Goal: Find contact information: Find contact information

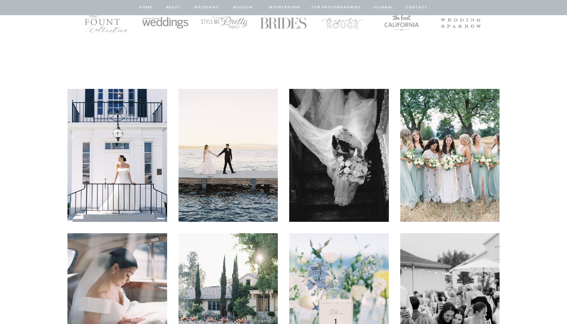
scroll to position [1432, 0]
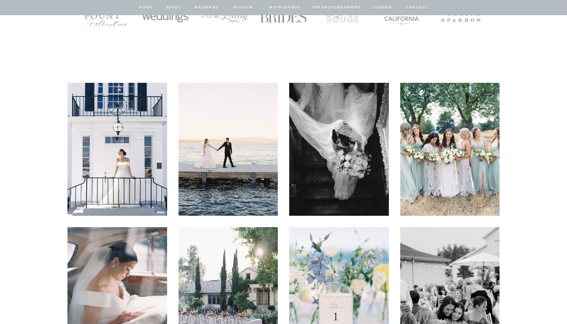
click at [212, 173] on img at bounding box center [229, 149] width 100 height 133
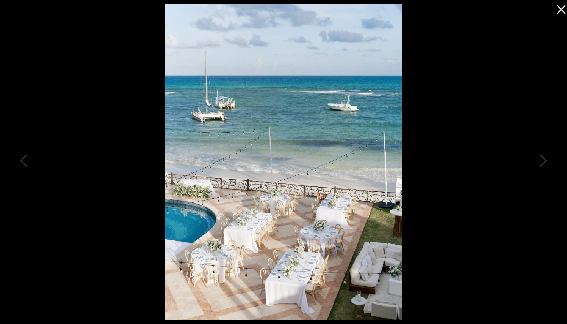
click at [563, 10] on icon at bounding box center [561, 9] width 9 height 9
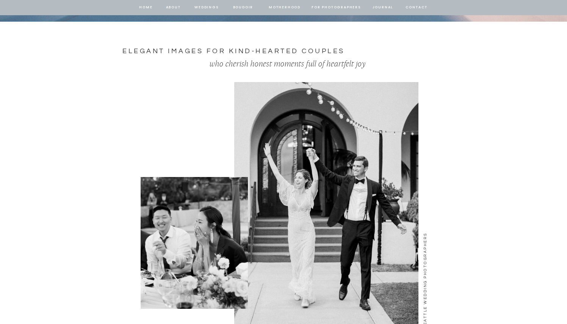
scroll to position [910, 0]
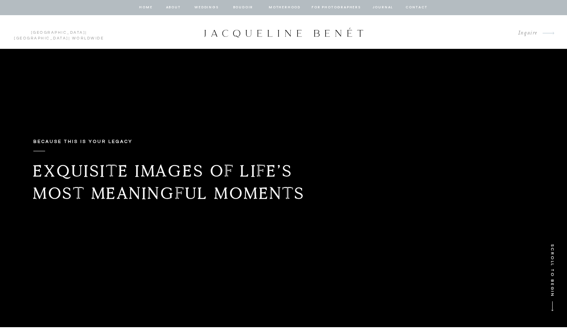
click at [173, 8] on nav "about" at bounding box center [173, 7] width 16 height 7
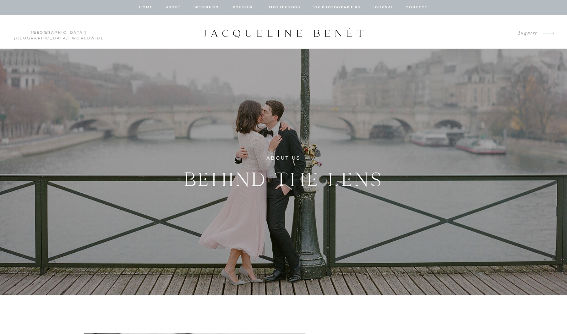
click at [533, 30] on p "Inquire" at bounding box center [524, 33] width 25 height 10
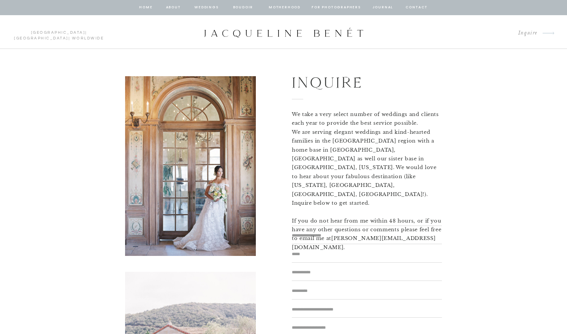
click at [318, 179] on p "We take a very select number of weddings and clients each year to provide the b…" at bounding box center [367, 162] width 150 height 105
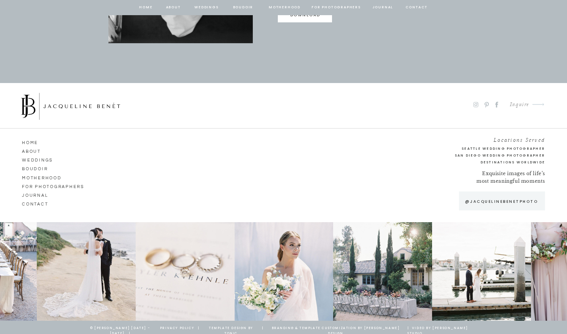
scroll to position [686, 0]
